Goal: Transaction & Acquisition: Download file/media

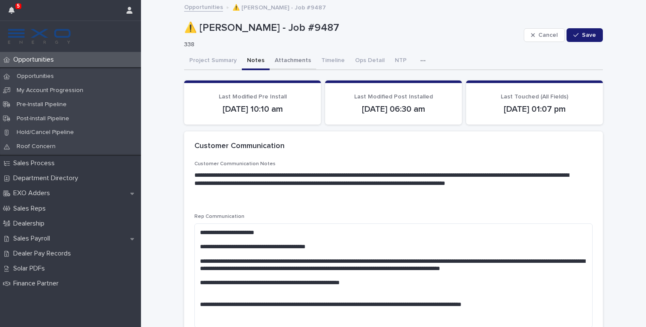
click at [271, 58] on button "Attachments" at bounding box center [293, 61] width 47 height 18
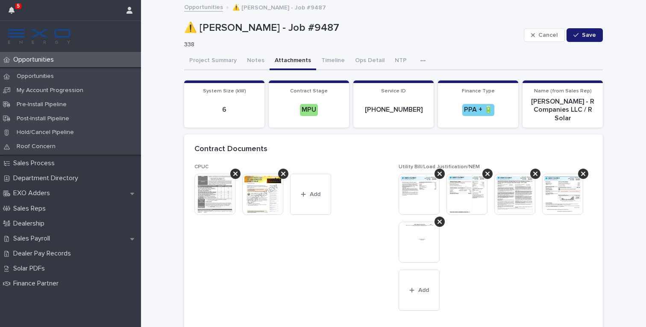
click at [406, 248] on img at bounding box center [419, 241] width 41 height 41
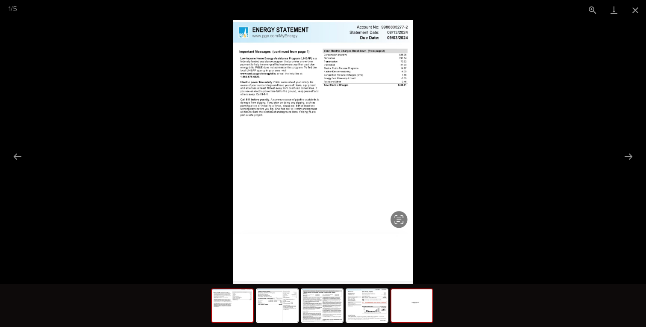
click at [407, 299] on img at bounding box center [412, 305] width 41 height 32
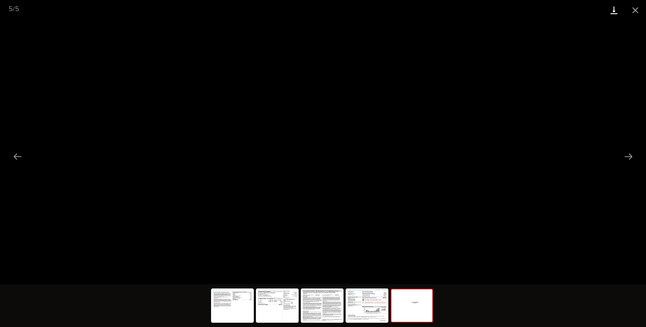
click at [613, 8] on link "Download" at bounding box center [614, 10] width 21 height 20
click at [360, 296] on img at bounding box center [367, 305] width 41 height 32
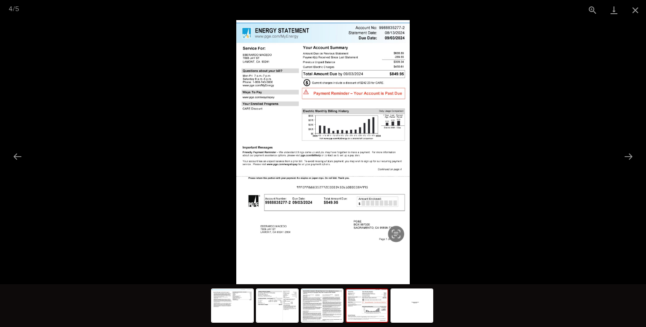
click at [391, 82] on img at bounding box center [323, 152] width 174 height 264
click at [617, 8] on link "Download" at bounding box center [614, 10] width 21 height 20
click at [326, 296] on img at bounding box center [322, 305] width 41 height 32
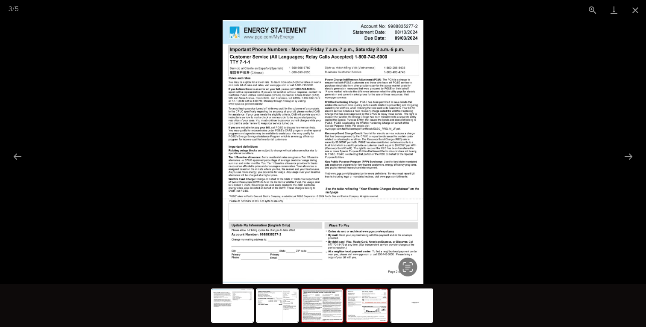
click at [363, 306] on img at bounding box center [367, 305] width 41 height 32
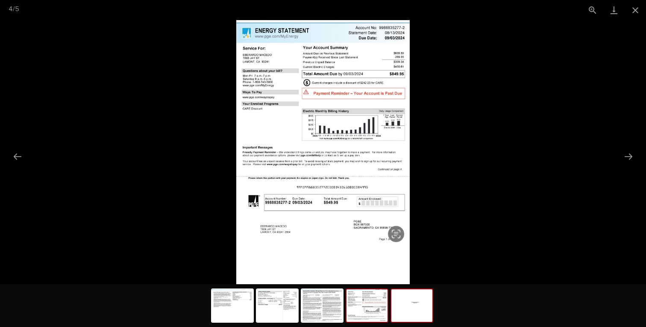
click at [408, 305] on img at bounding box center [412, 305] width 41 height 32
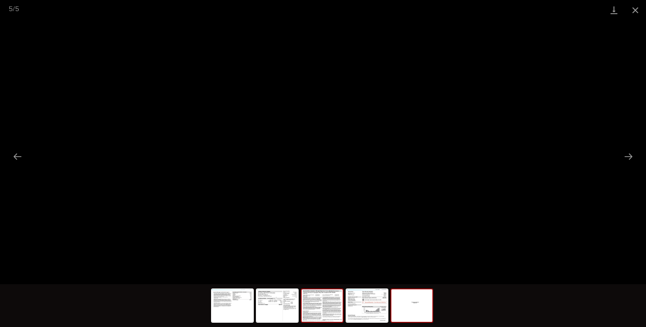
click at [319, 304] on img at bounding box center [322, 305] width 41 height 32
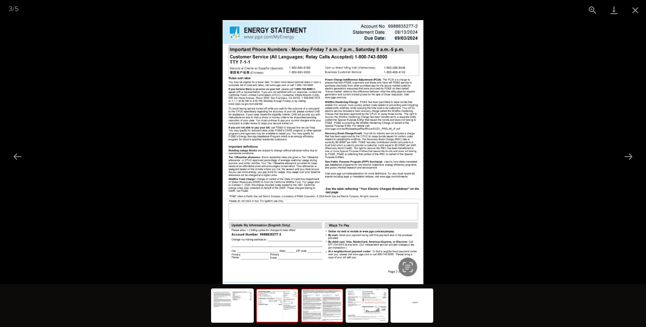
click at [289, 300] on img at bounding box center [277, 305] width 41 height 32
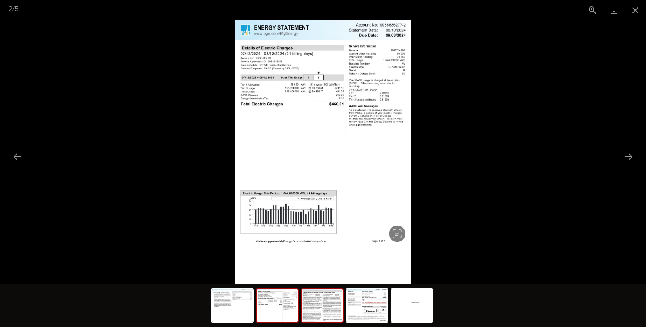
click at [311, 309] on img at bounding box center [322, 305] width 41 height 32
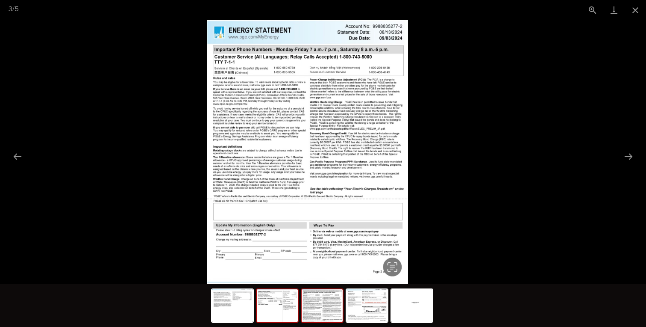
click at [292, 297] on img at bounding box center [277, 305] width 41 height 32
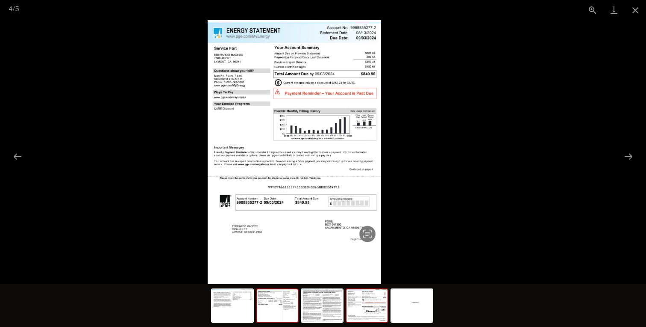
click at [277, 308] on img at bounding box center [277, 305] width 41 height 32
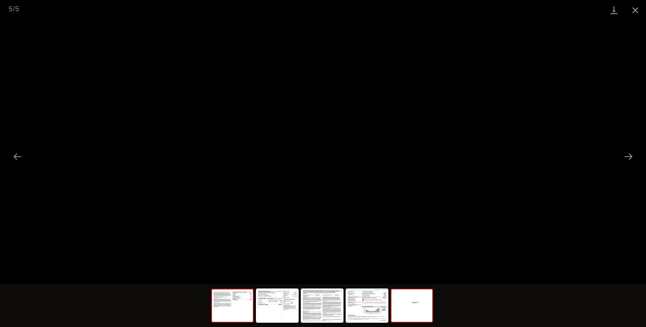
click at [244, 310] on img at bounding box center [232, 305] width 41 height 32
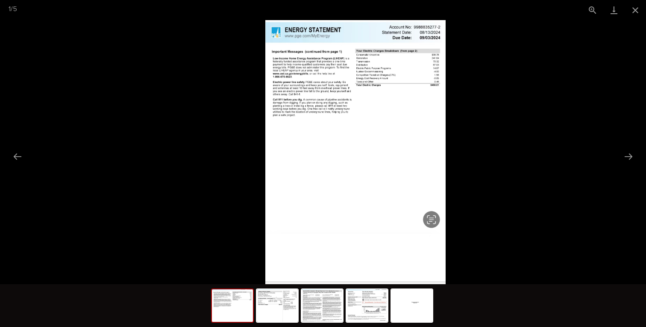
click at [355, 71] on img at bounding box center [356, 152] width 180 height 264
